Goal: Information Seeking & Learning: Learn about a topic

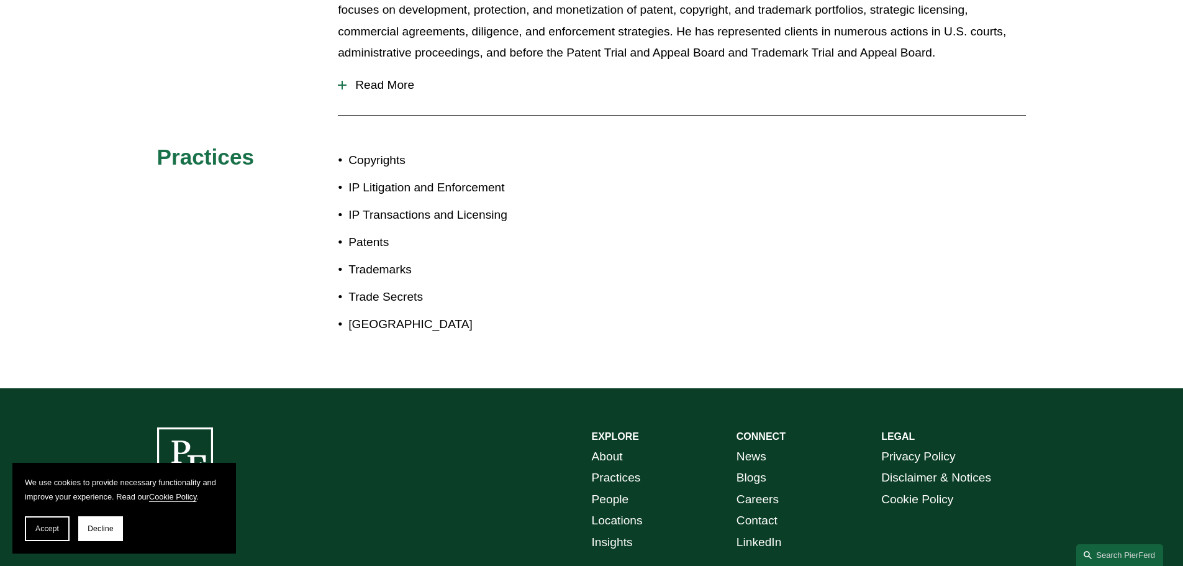
scroll to position [471, 0]
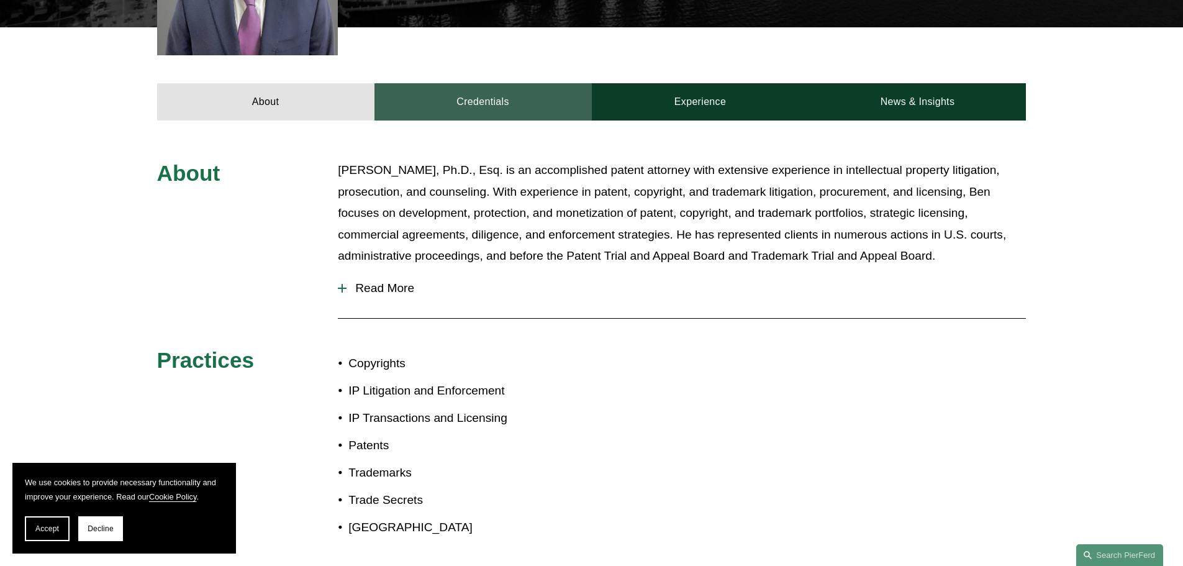
click at [557, 99] on link "Credentials" at bounding box center [483, 101] width 217 height 37
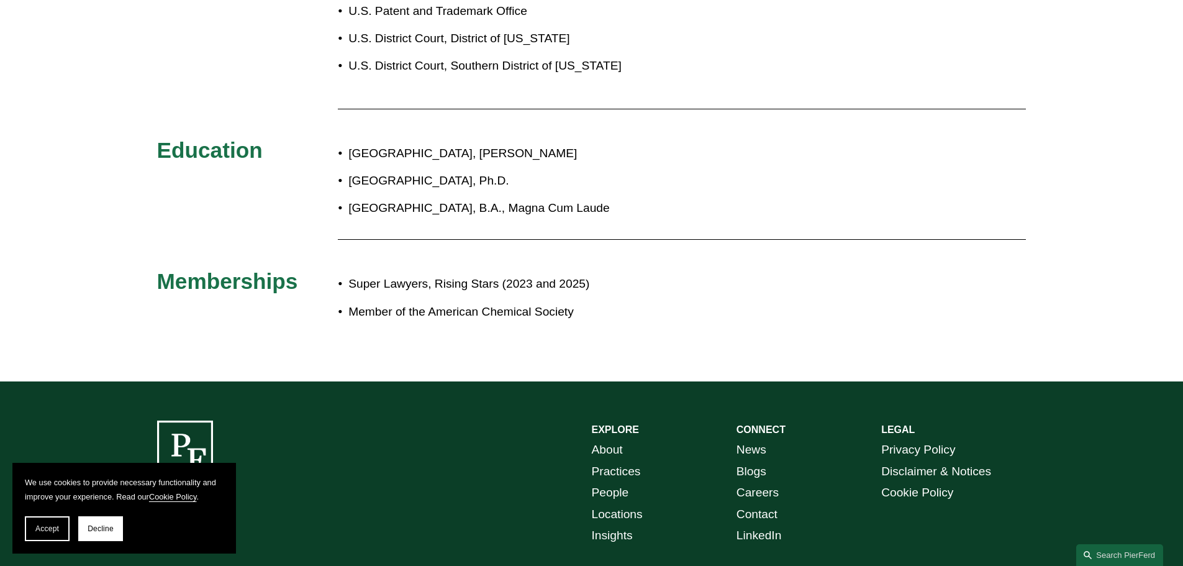
scroll to position [781, 0]
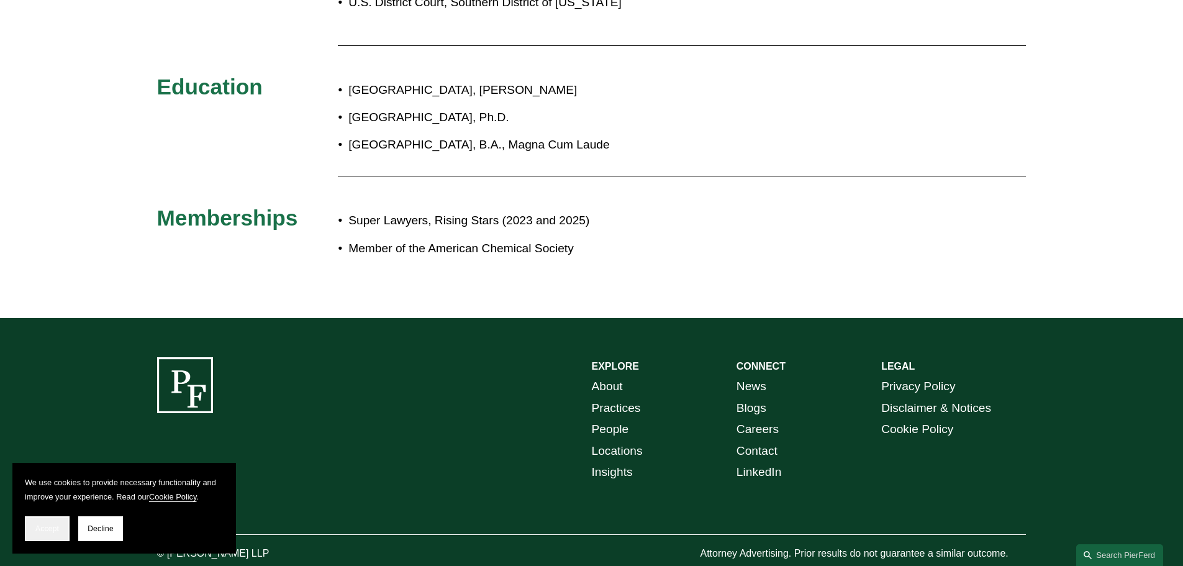
click at [47, 529] on span "Accept" at bounding box center [47, 528] width 24 height 9
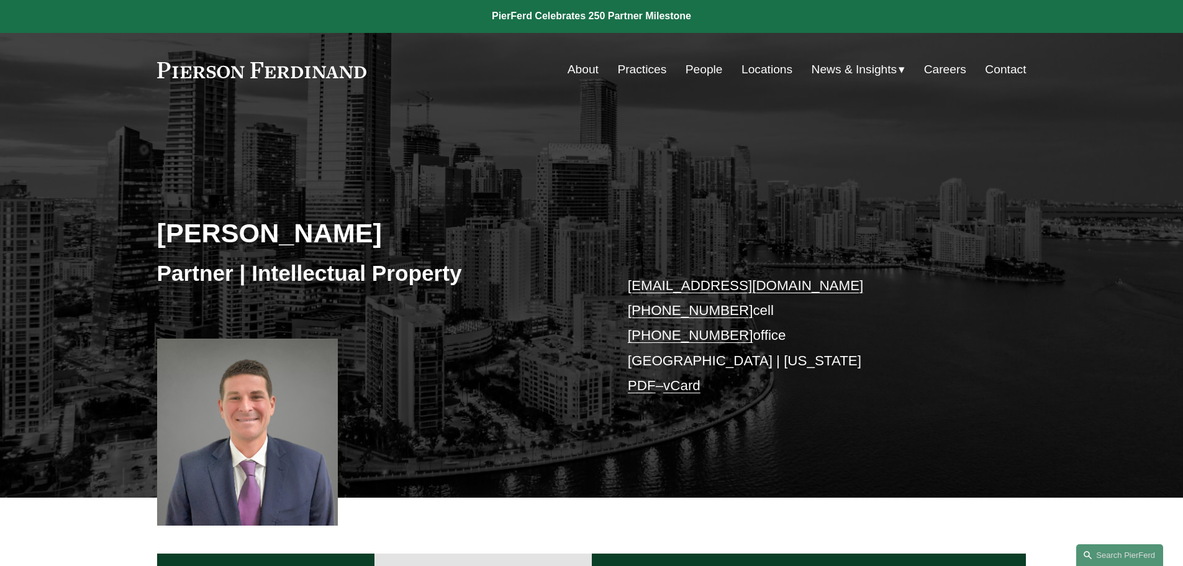
scroll to position [0, 0]
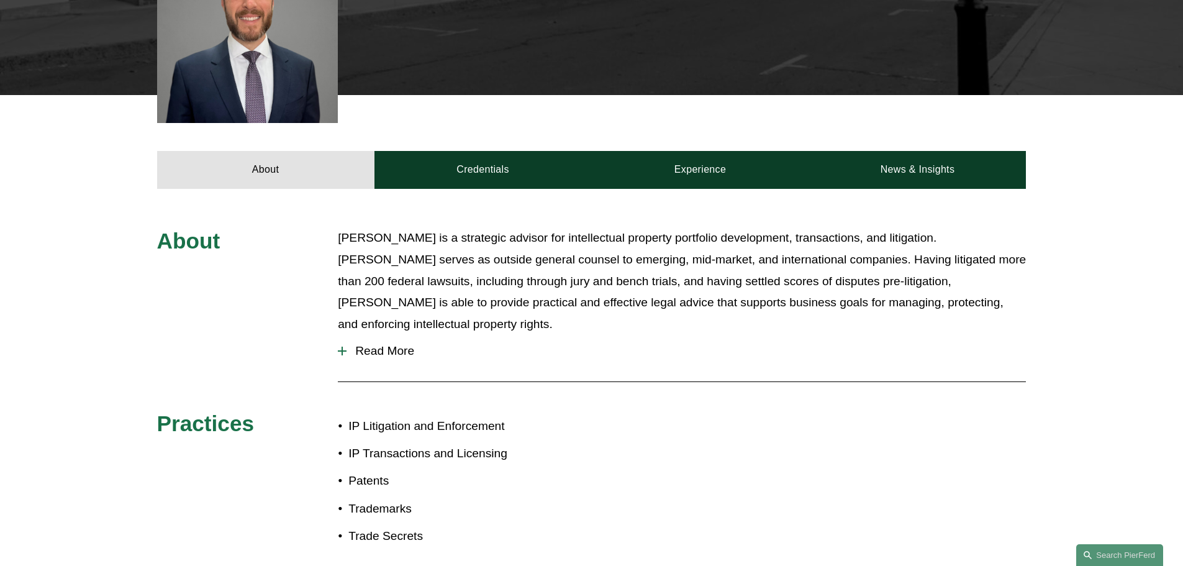
scroll to position [489, 0]
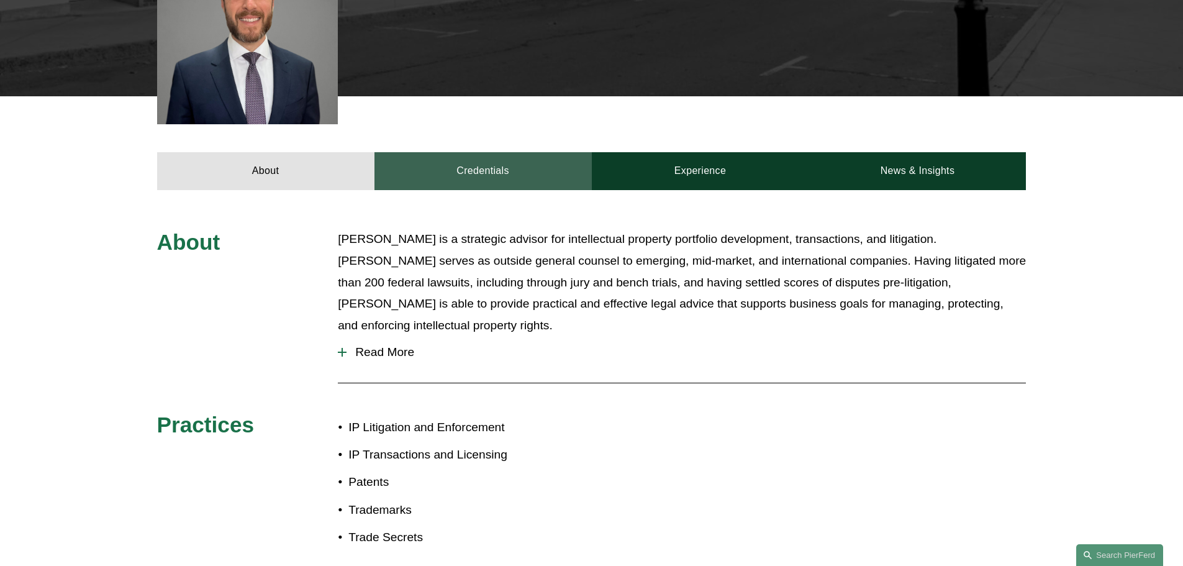
click at [495, 161] on link "Credentials" at bounding box center [483, 170] width 217 height 37
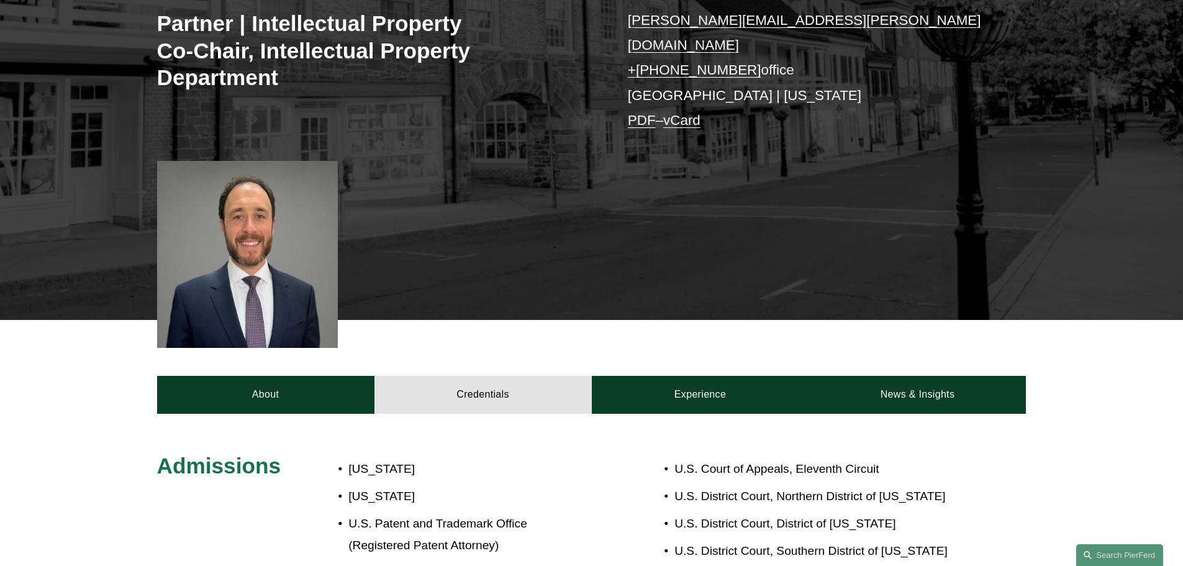
scroll to position [54, 0]
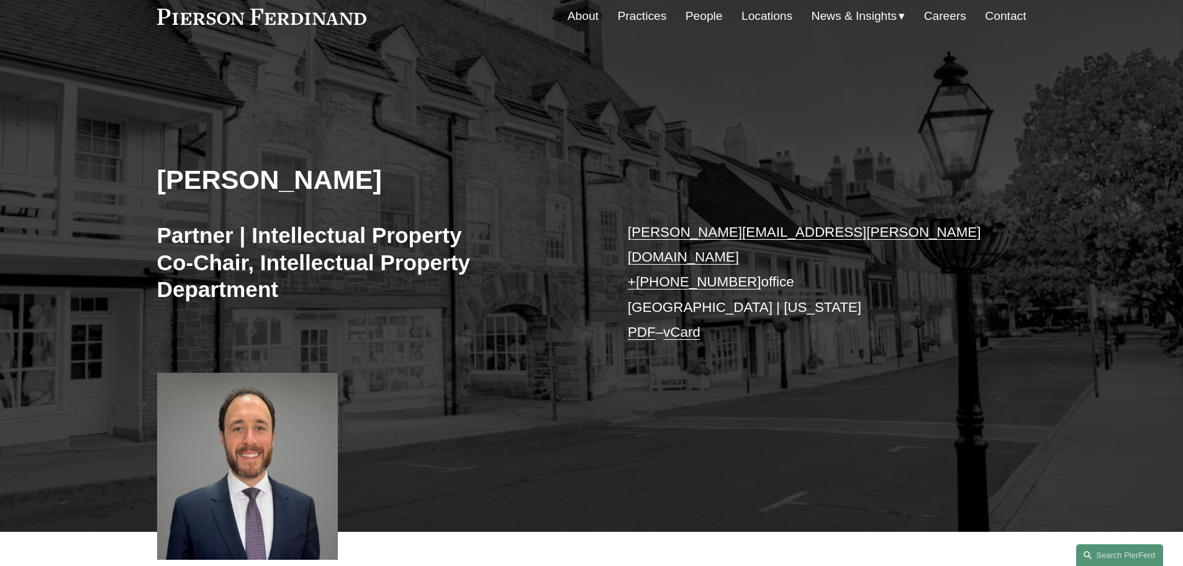
click at [704, 19] on link "People" at bounding box center [704, 16] width 37 height 24
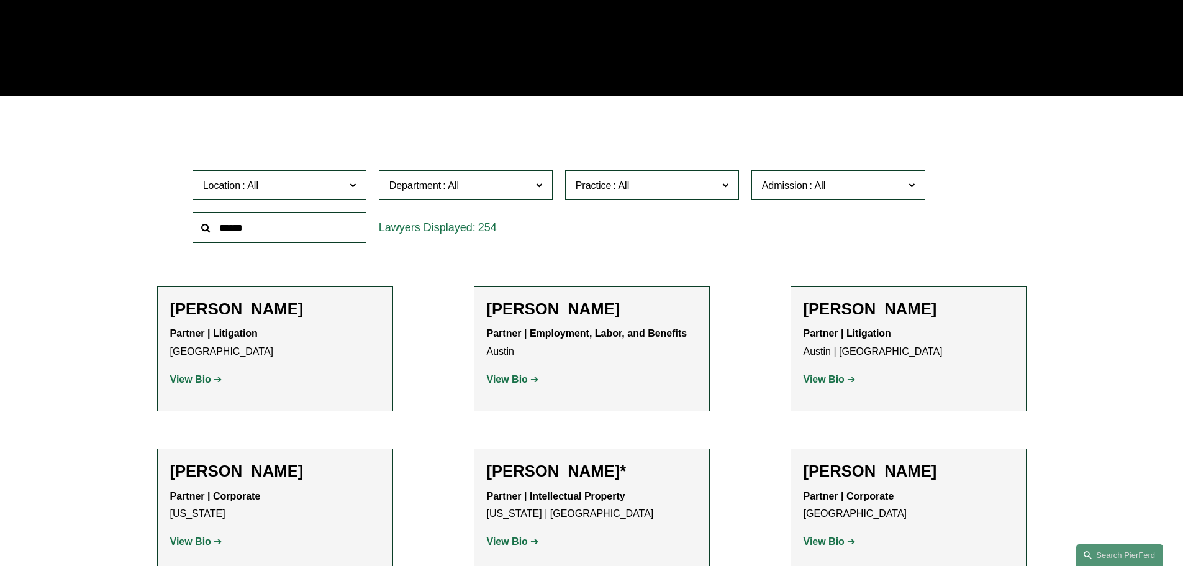
scroll to position [311, 0]
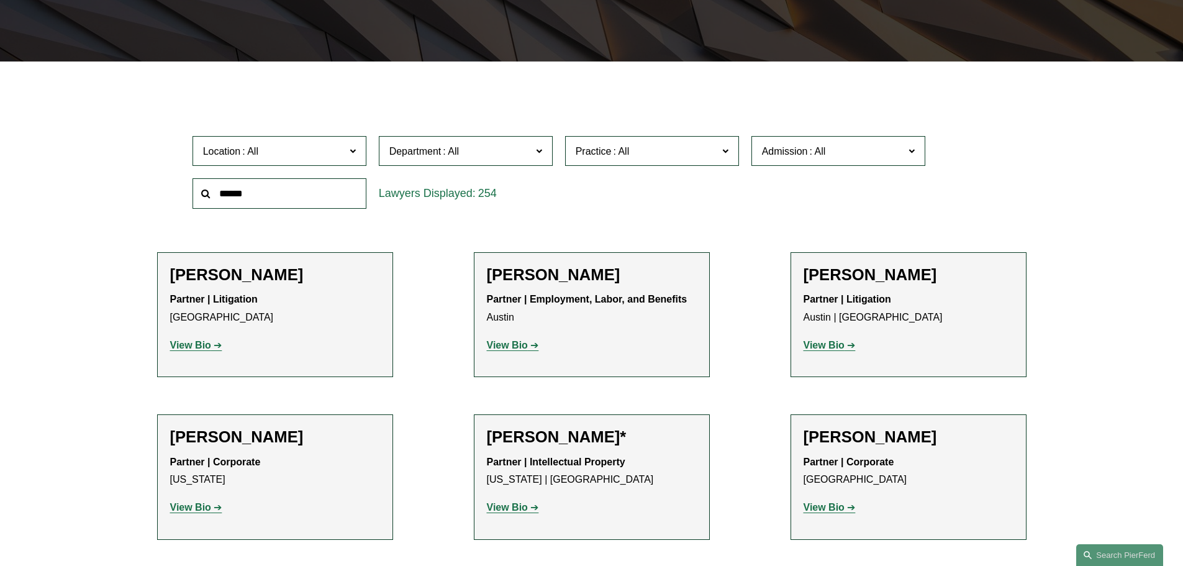
click at [534, 145] on label "Department" at bounding box center [466, 151] width 174 height 30
click at [0, 0] on link "Intellectual Property" at bounding box center [0, 0] width 0 height 0
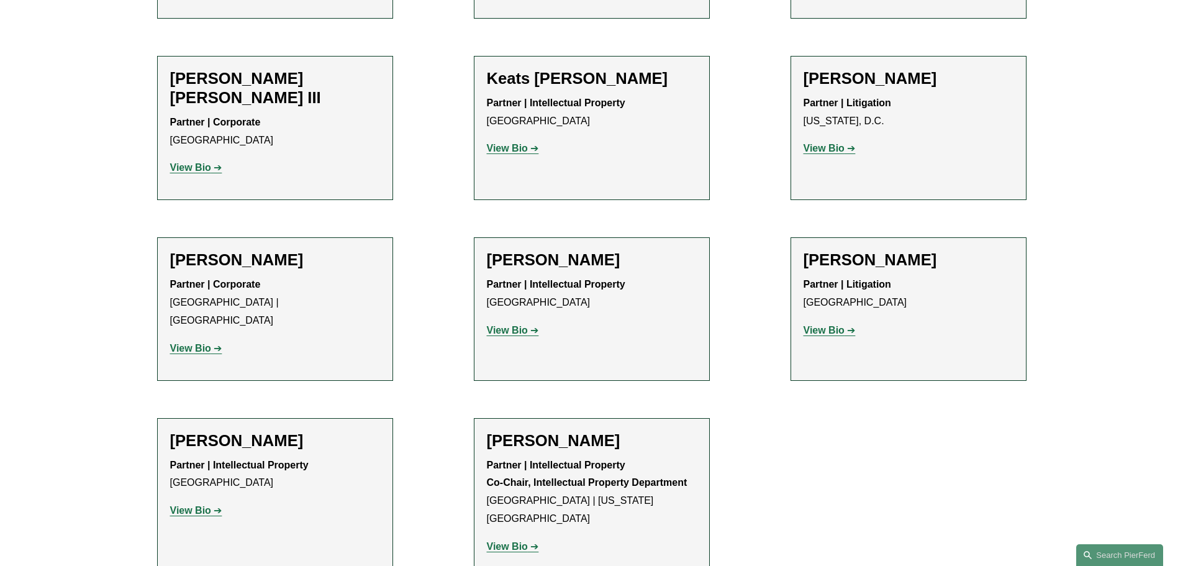
scroll to position [1739, 0]
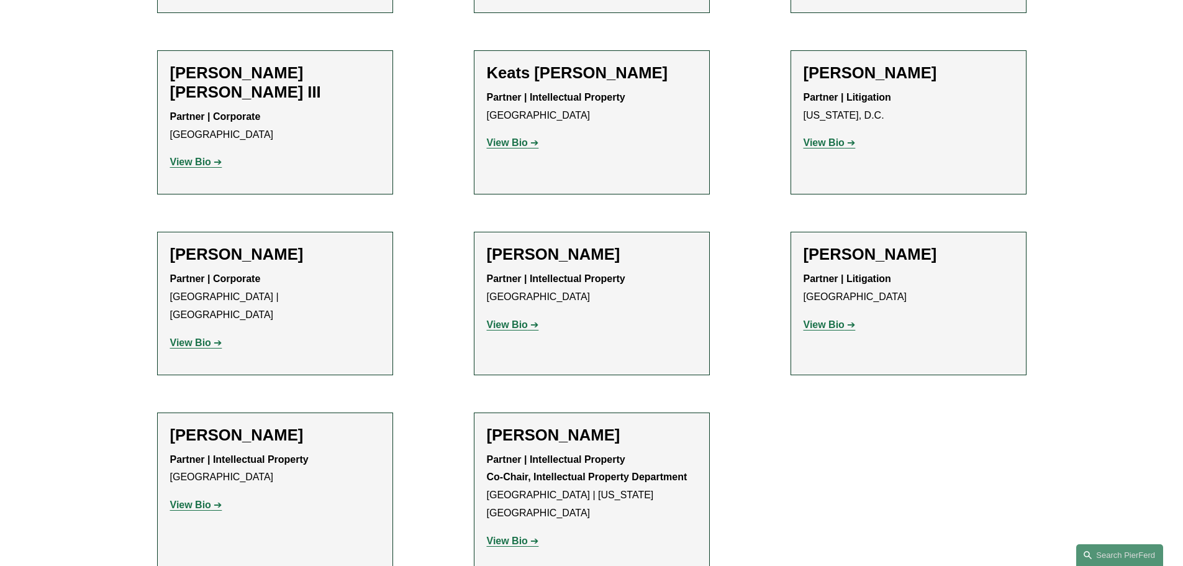
click at [520, 535] on strong "View Bio" at bounding box center [507, 540] width 41 height 11
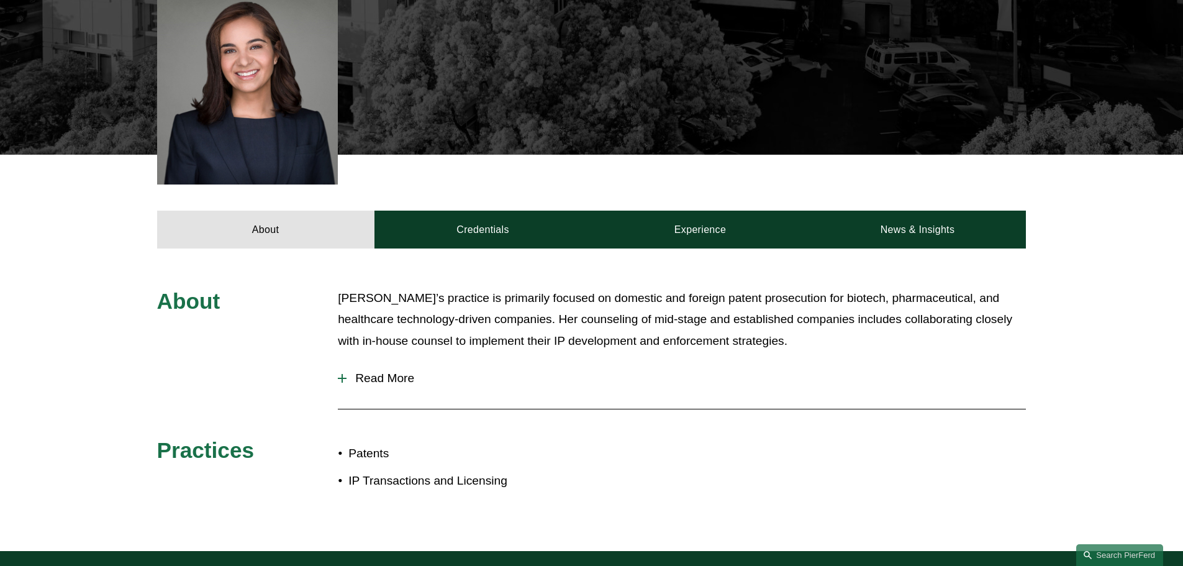
scroll to position [435, 0]
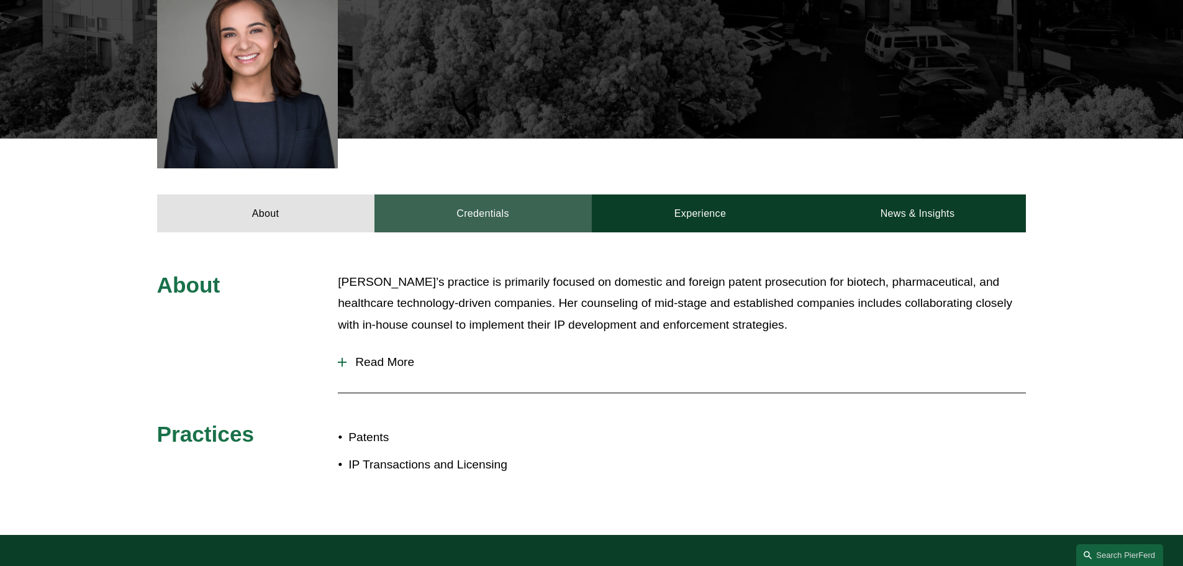
click at [471, 196] on link "Credentials" at bounding box center [483, 212] width 217 height 37
